Goal: Check status

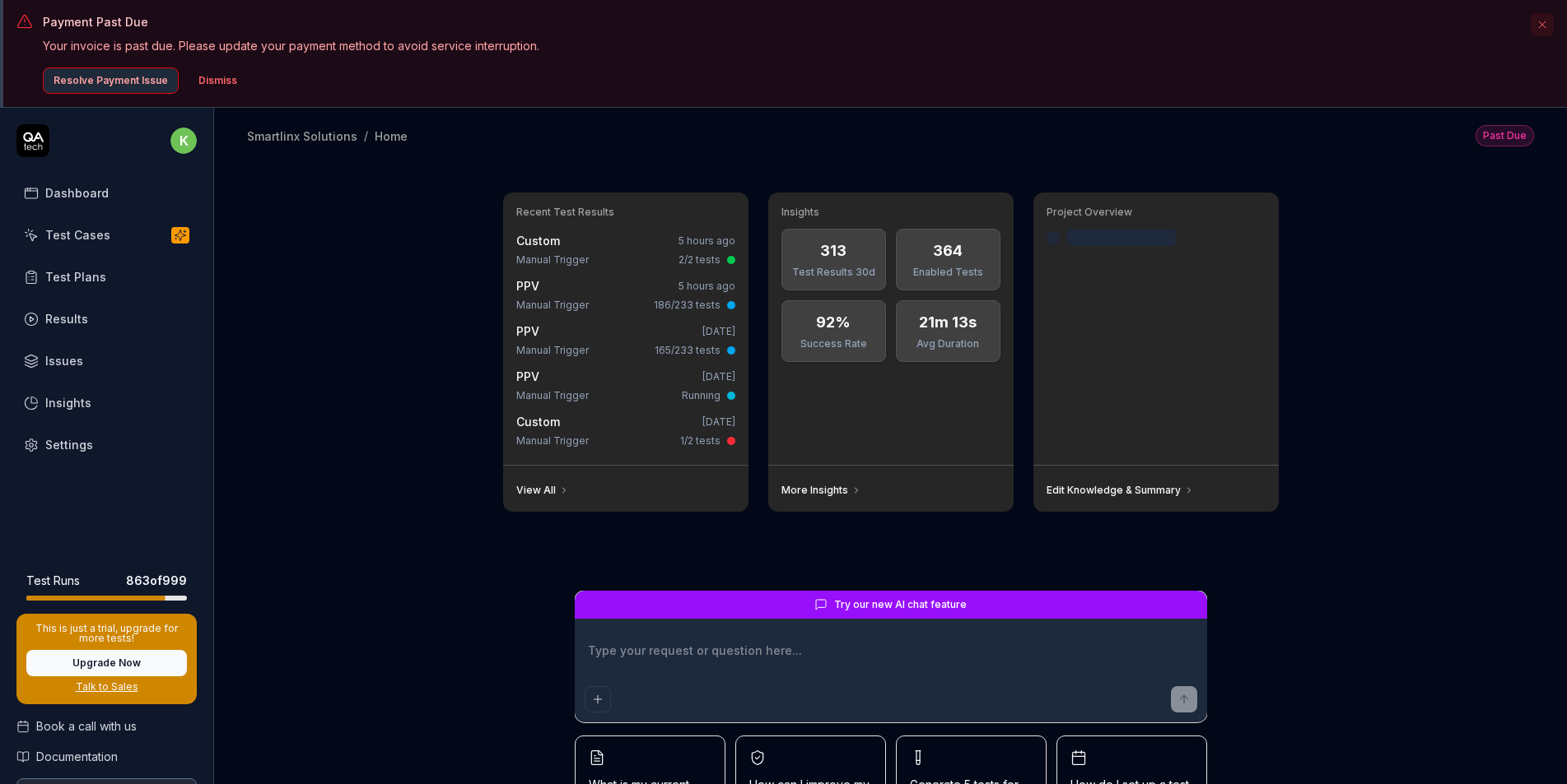
type textarea "*"
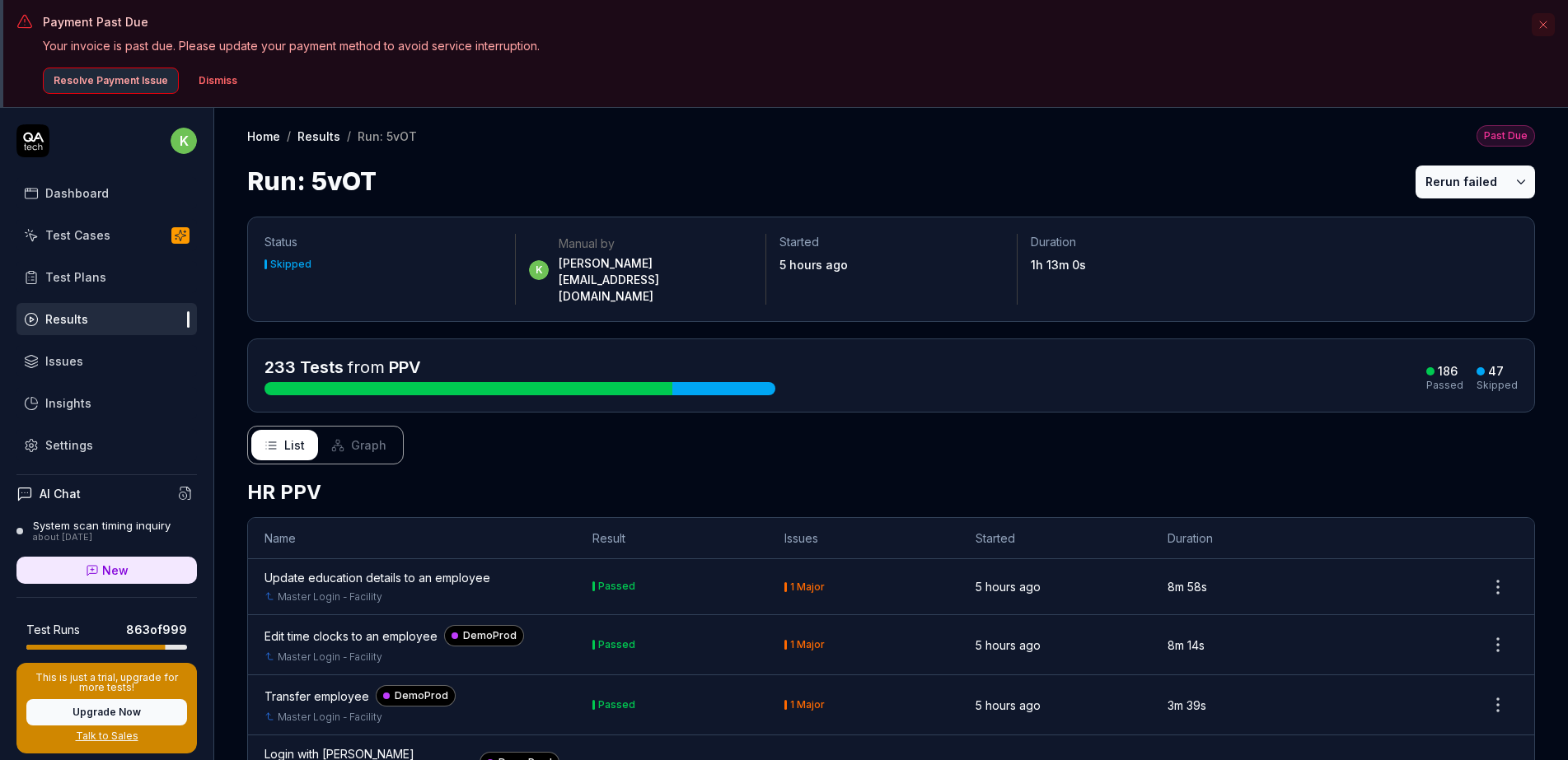
drag, startPoint x: 1546, startPoint y: 19, endPoint x: 1401, endPoint y: 75, distance: 155.4
click at [1545, 20] on icon "button" at bounding box center [1543, 25] width 13 height 13
